Goal: Information Seeking & Learning: Learn about a topic

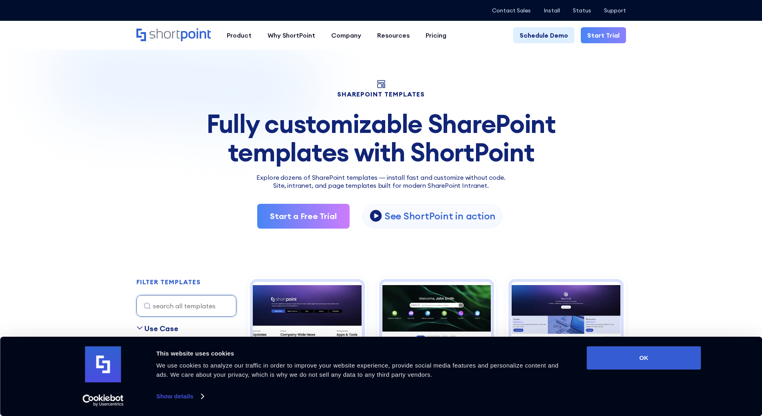
click at [206, 148] on div "Fully customizable SharePoint templates with ShortPoint" at bounding box center [381, 138] width 490 height 56
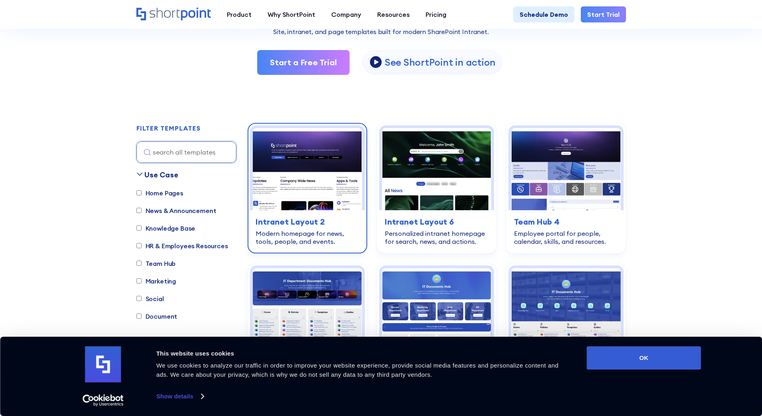
scroll to position [160, 0]
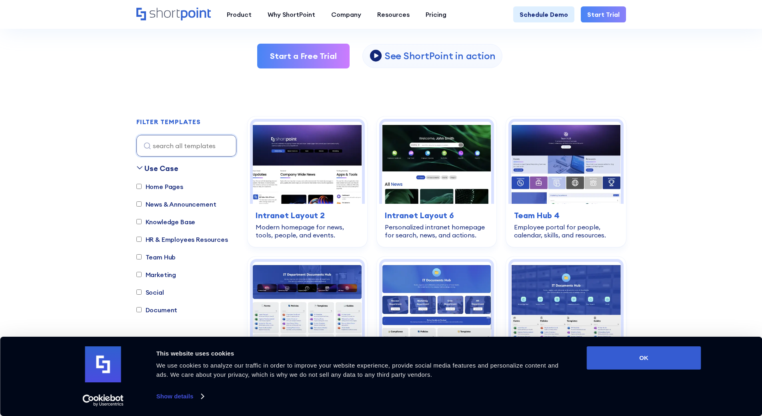
click at [139, 188] on input "Home Pages" at bounding box center [138, 186] width 5 height 5
checkbox input "true"
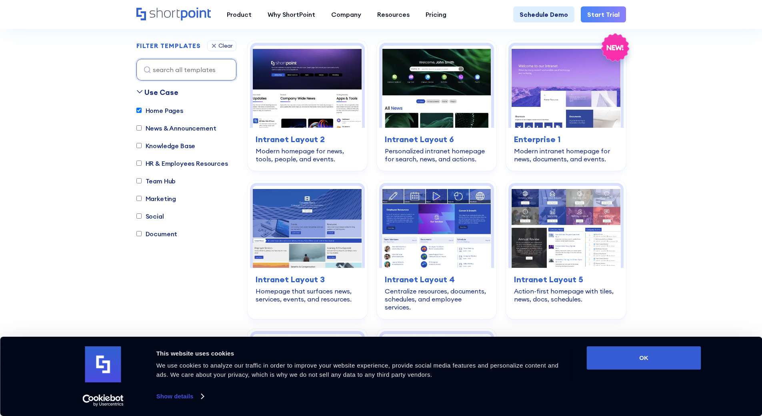
scroll to position [236, 0]
click at [139, 165] on input "HR & Employees Resources" at bounding box center [138, 162] width 5 height 5
checkbox input "true"
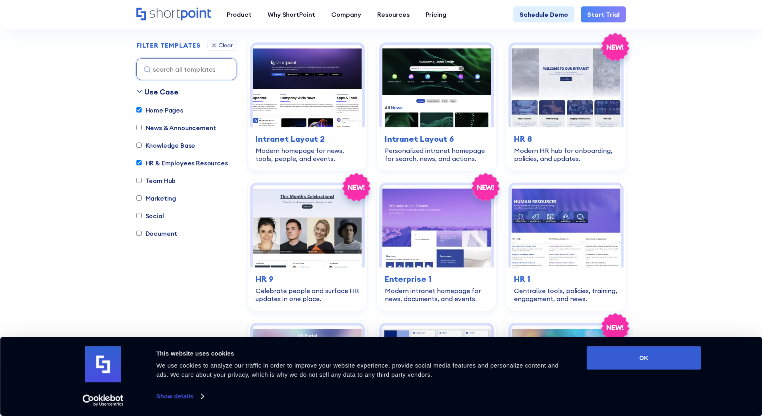
click at [136, 110] on input "Home Pages" at bounding box center [138, 110] width 5 height 5
checkbox input "false"
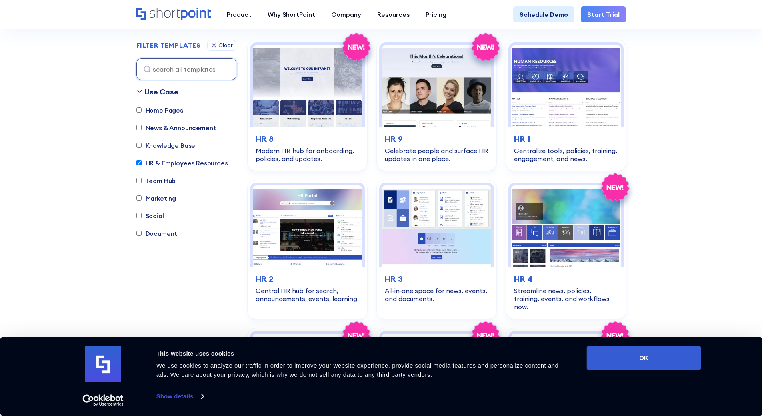
click at [136, 215] on input "Social" at bounding box center [138, 215] width 5 height 5
checkbox input "true"
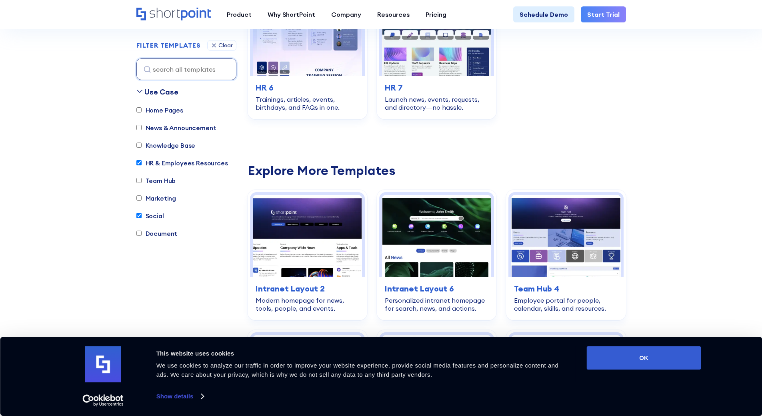
scroll to position [716, 0]
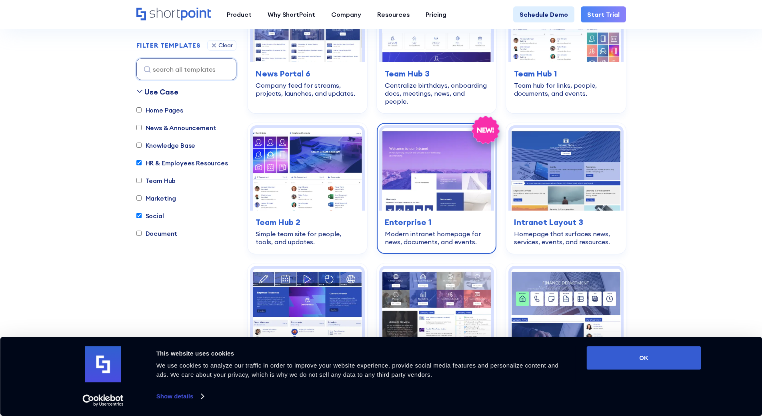
scroll to position [1437, 0]
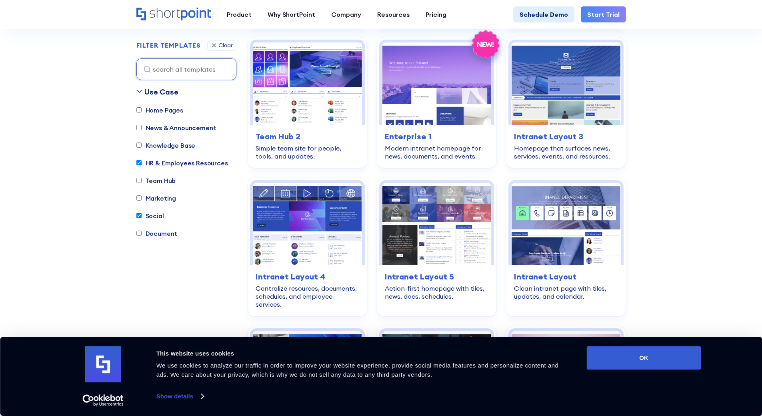
click at [137, 178] on input "Team Hub" at bounding box center [138, 180] width 5 height 5
checkbox input "true"
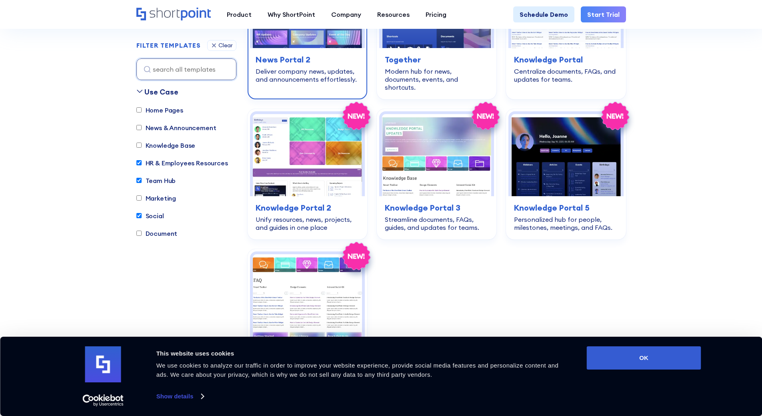
scroll to position [1677, 0]
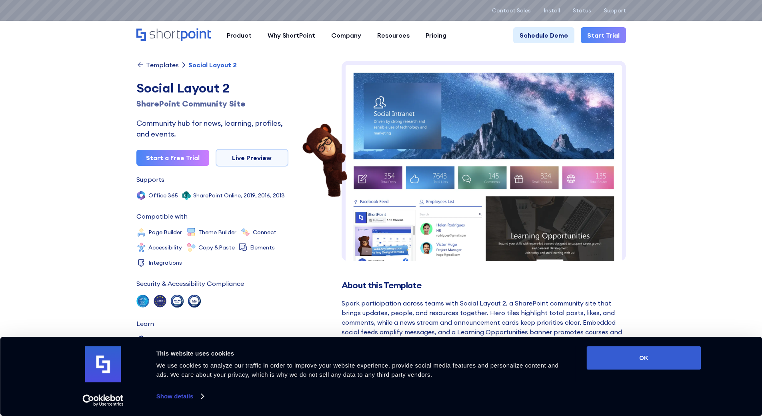
click at [417, 116] on img at bounding box center [484, 336] width 284 height 550
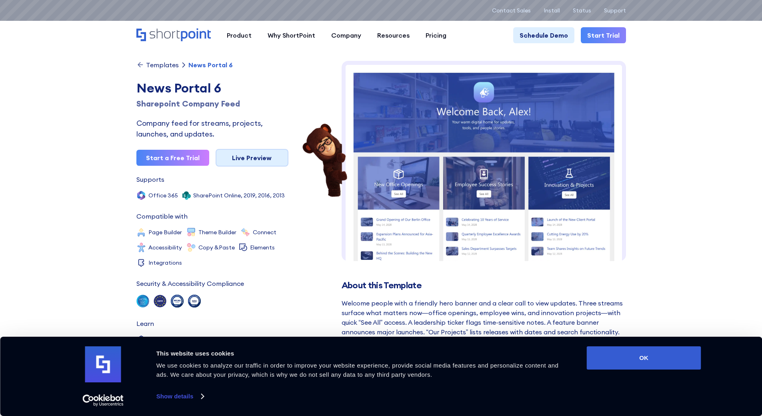
click at [243, 158] on link "Live Preview" at bounding box center [252, 158] width 73 height 18
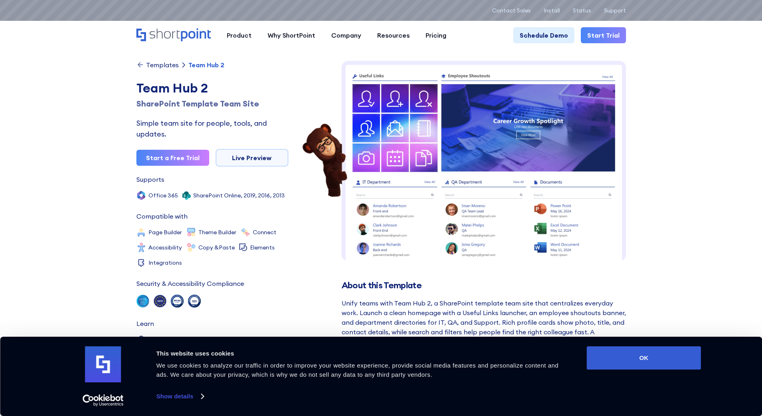
click at [406, 132] on img at bounding box center [484, 276] width 284 height 430
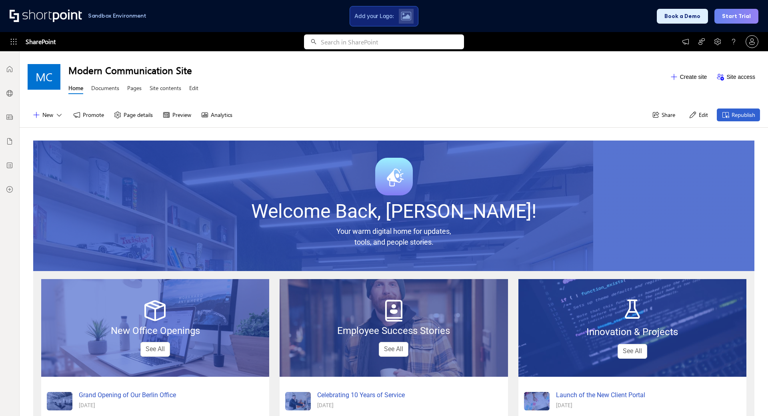
click at [414, 238] on span "tools, and people stories." at bounding box center [393, 242] width 79 height 8
click at [411, 204] on span "Welcome Back, [PERSON_NAME]!" at bounding box center [393, 211] width 285 height 23
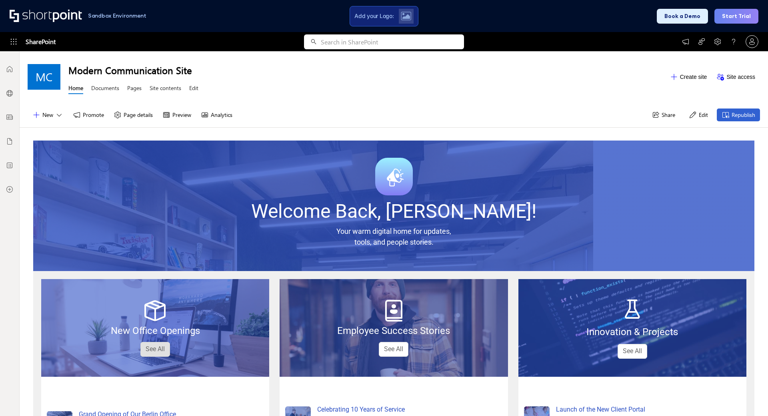
click at [159, 346] on link "See All" at bounding box center [155, 349] width 30 height 15
click at [160, 350] on link "See All" at bounding box center [155, 349] width 30 height 15
click at [155, 344] on link "See All" at bounding box center [155, 349] width 30 height 15
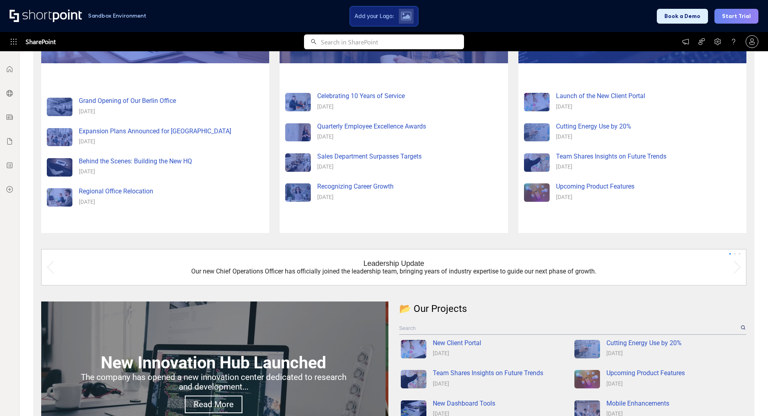
scroll to position [393, 0]
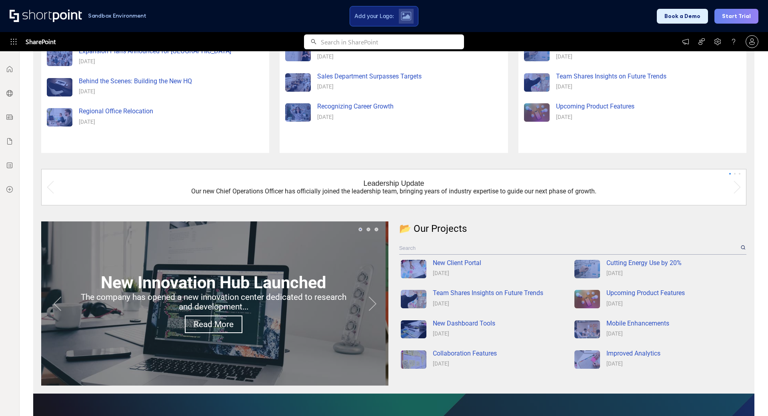
drag, startPoint x: 362, startPoint y: 305, endPoint x: 368, endPoint y: 305, distance: 5.2
click at [364, 305] on button "Next" at bounding box center [372, 303] width 16 height 16
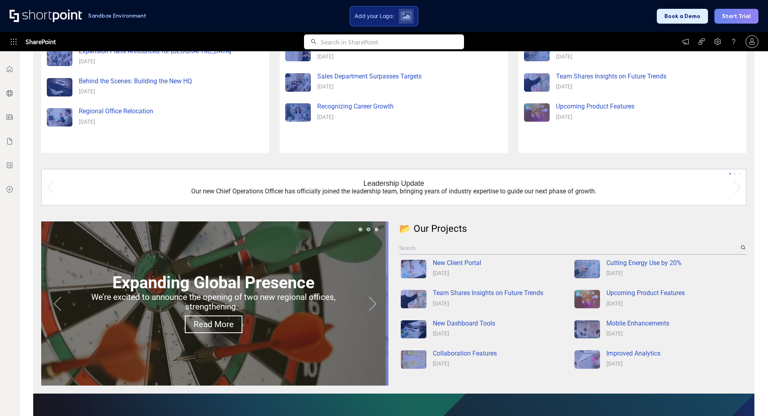
scroll to position [353, 0]
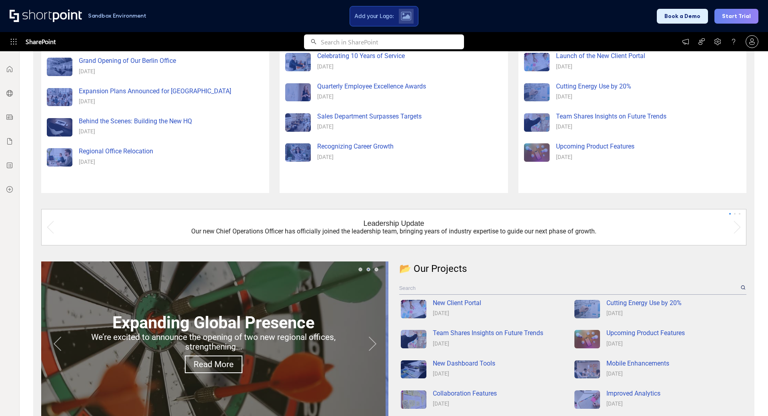
click at [372, 334] on div "Expanding Global Presence We’re excited to announce the opening of two new regi…" at bounding box center [213, 342] width 344 height 69
click at [364, 335] on button "Next" at bounding box center [372, 343] width 16 height 16
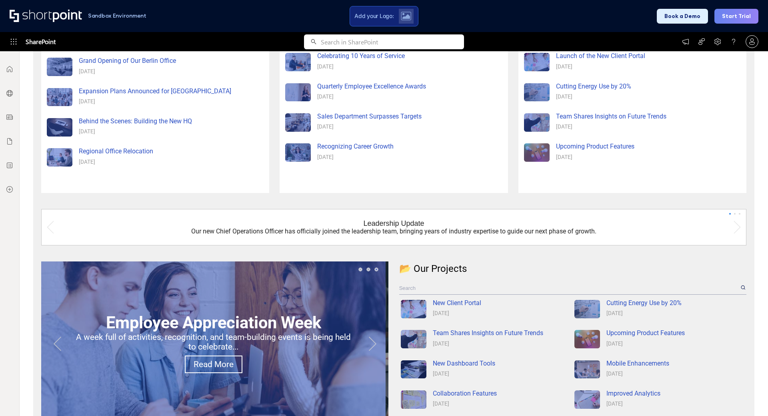
click at [360, 330] on div "Employee Appreciation Week A week full of activities, recognition, and team-bui…" at bounding box center [213, 342] width 344 height 69
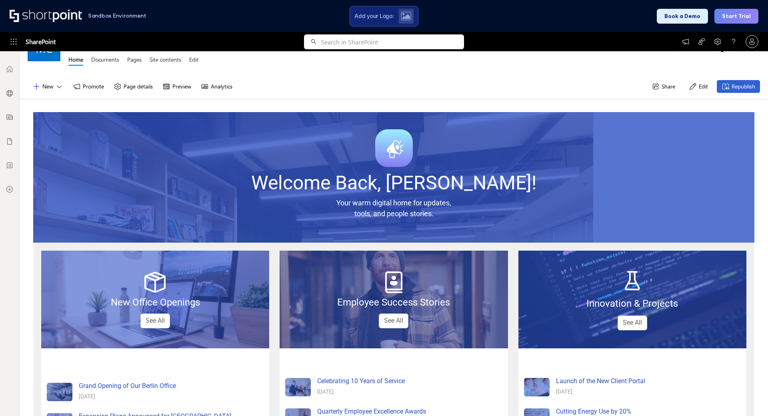
scroll to position [0, 0]
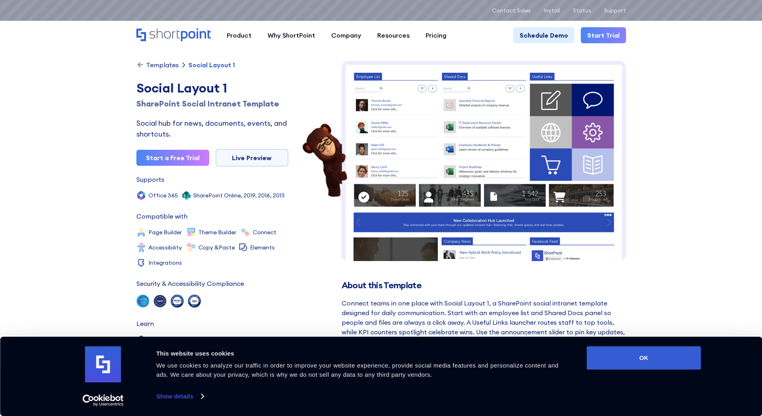
click at [400, 154] on img at bounding box center [484, 254] width 284 height 387
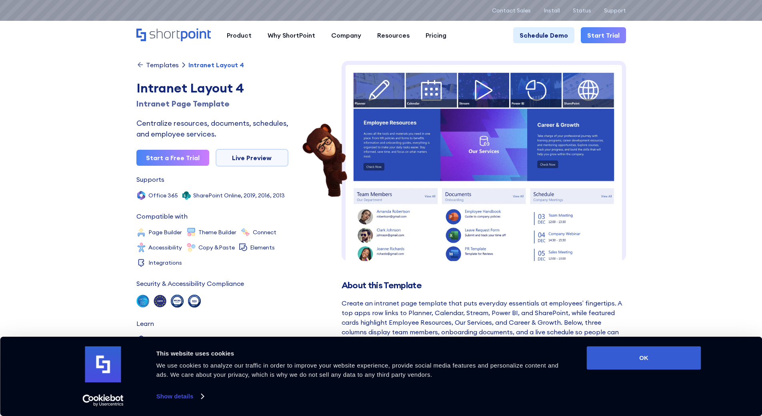
click at [406, 126] on img at bounding box center [484, 235] width 284 height 348
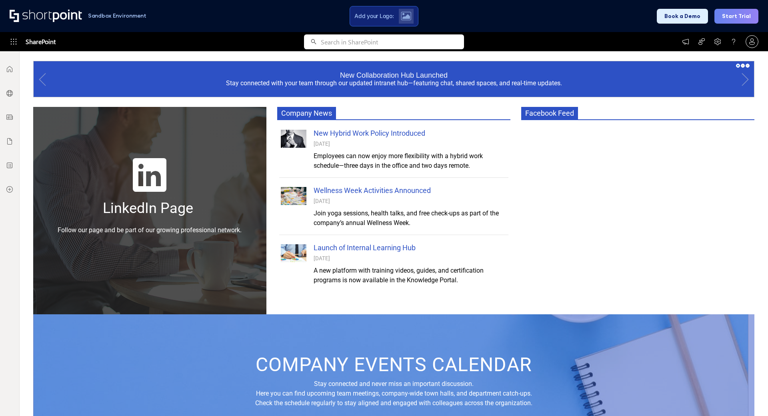
scroll to position [397, 0]
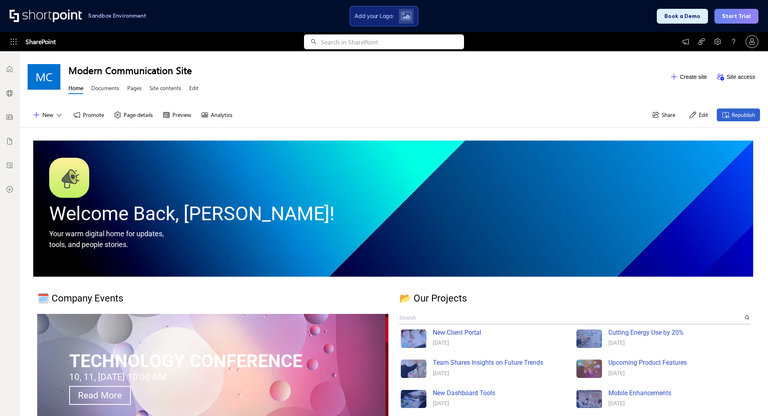
click at [226, 212] on span "Welcome Back, [PERSON_NAME]!" at bounding box center [191, 213] width 285 height 23
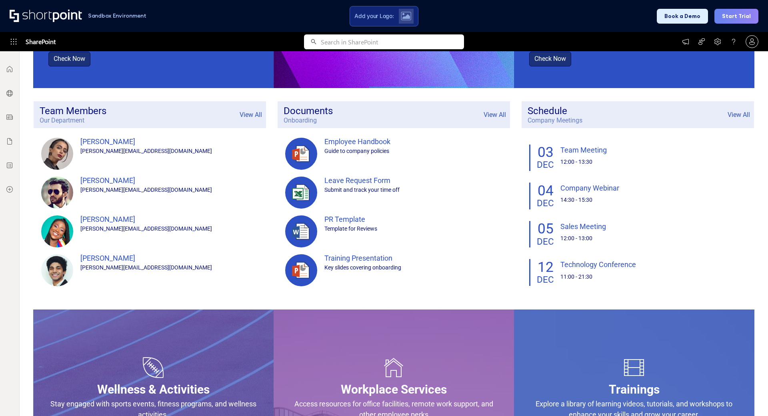
scroll to position [327, 0]
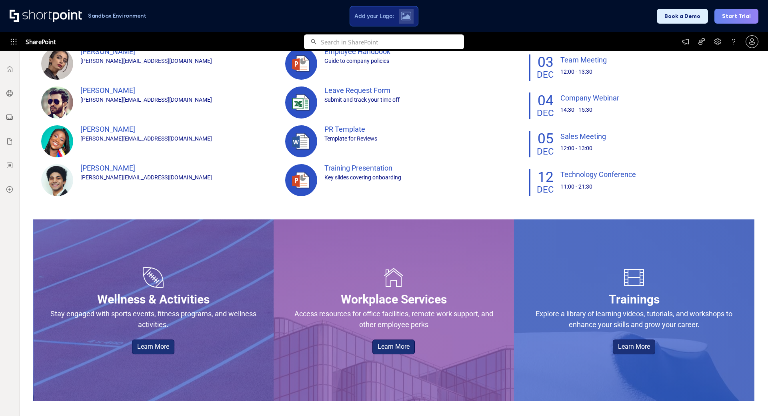
click at [350, 312] on span "Access resources for office facilities, remote work support, and other employee…" at bounding box center [393, 318] width 199 height 19
click at [604, 311] on span "Explore a library of learning videos, tutorials, and workshops to enhance your …" at bounding box center [634, 318] width 197 height 19
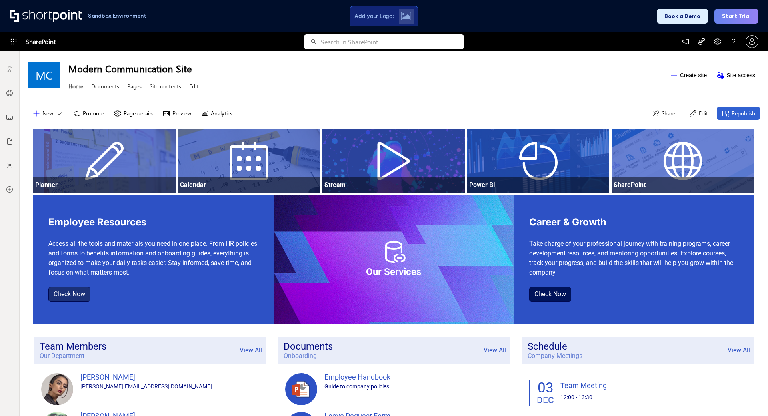
scroll to position [0, 0]
